Goal: Find specific page/section: Find specific page/section

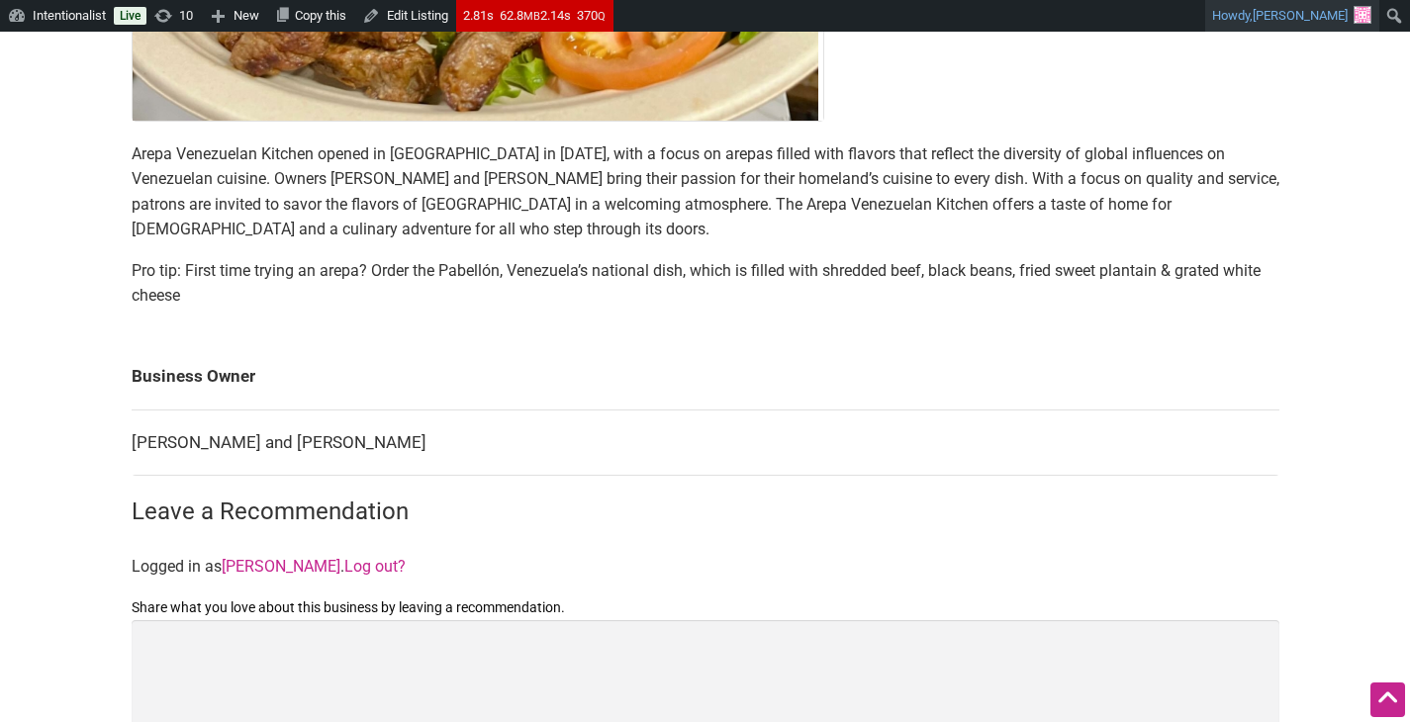
scroll to position [788, 0]
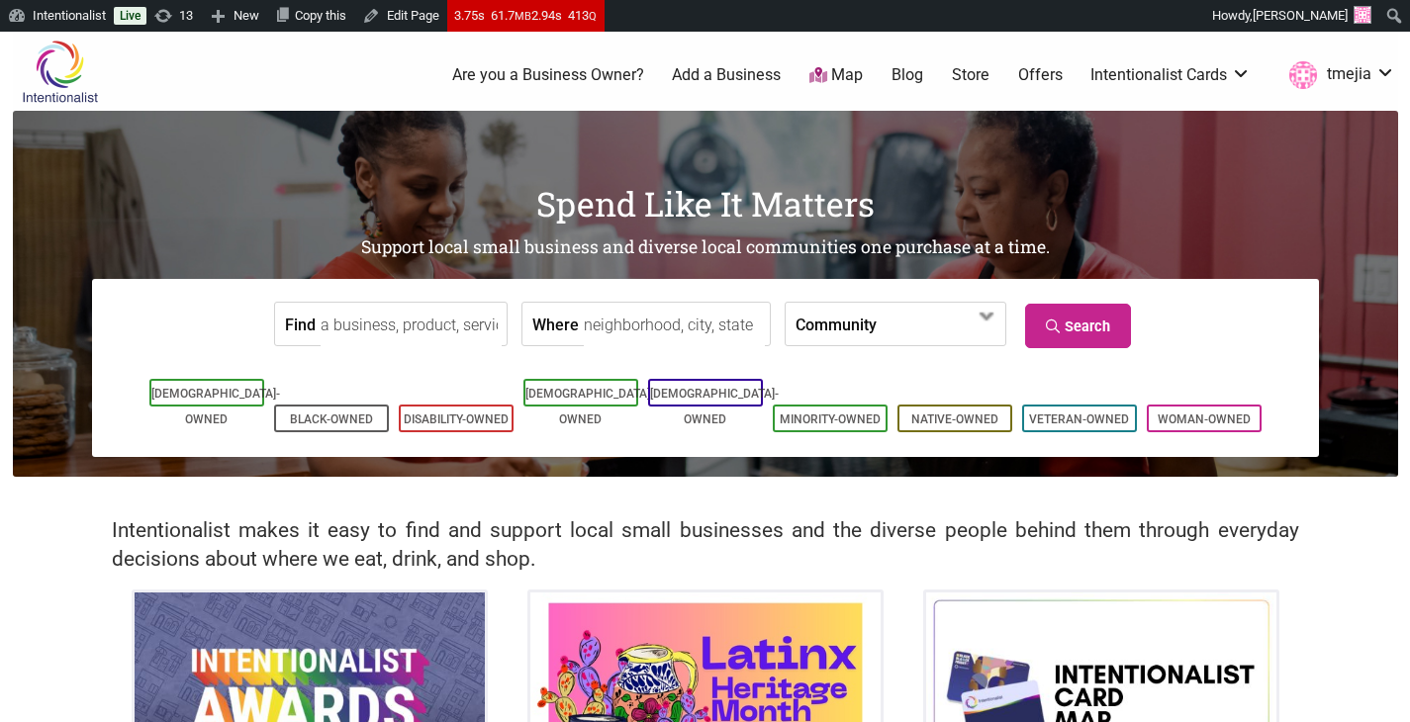
click at [466, 328] on input "Find" at bounding box center [411, 325] width 181 height 45
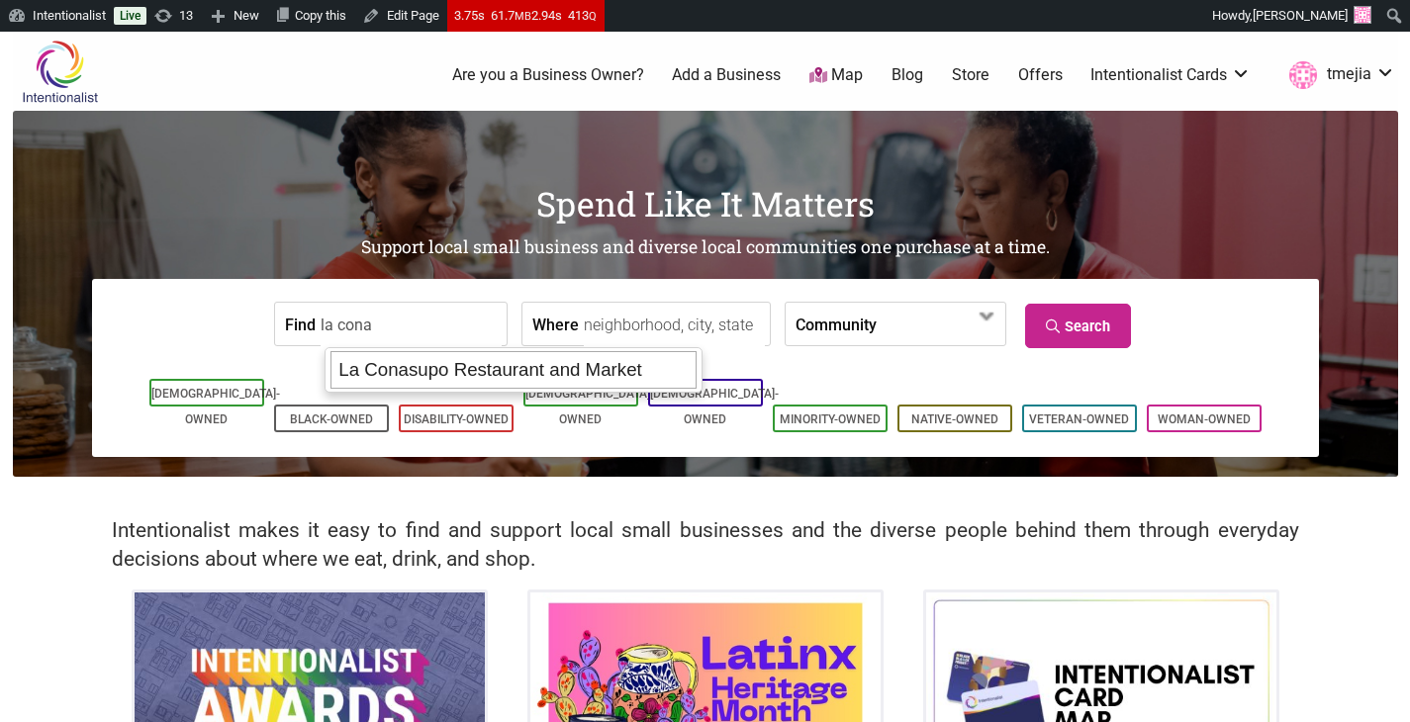
click at [524, 370] on div "La Conasupo Restaurant and Market" at bounding box center [514, 370] width 366 height 38
type input "La Conasupo Restaurant and Market"
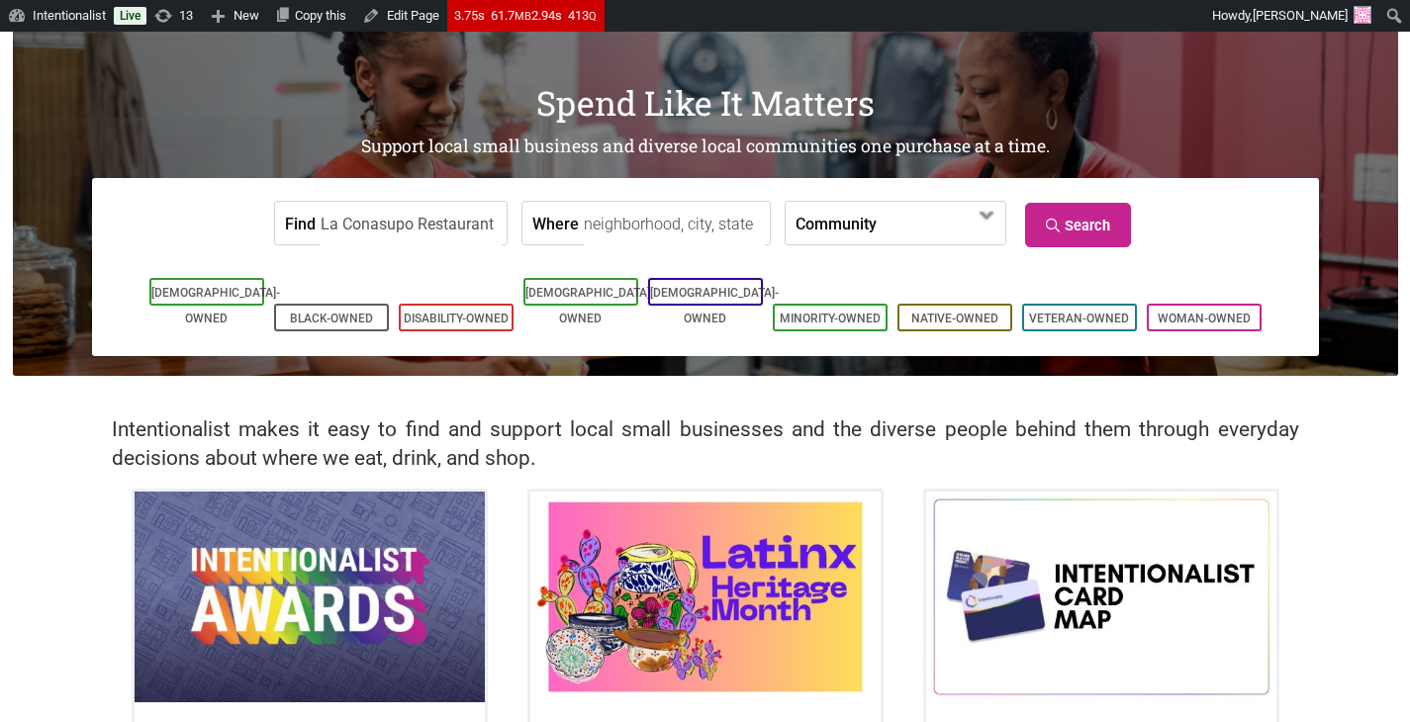
scroll to position [116, 0]
